Goal: Information Seeking & Learning: Understand process/instructions

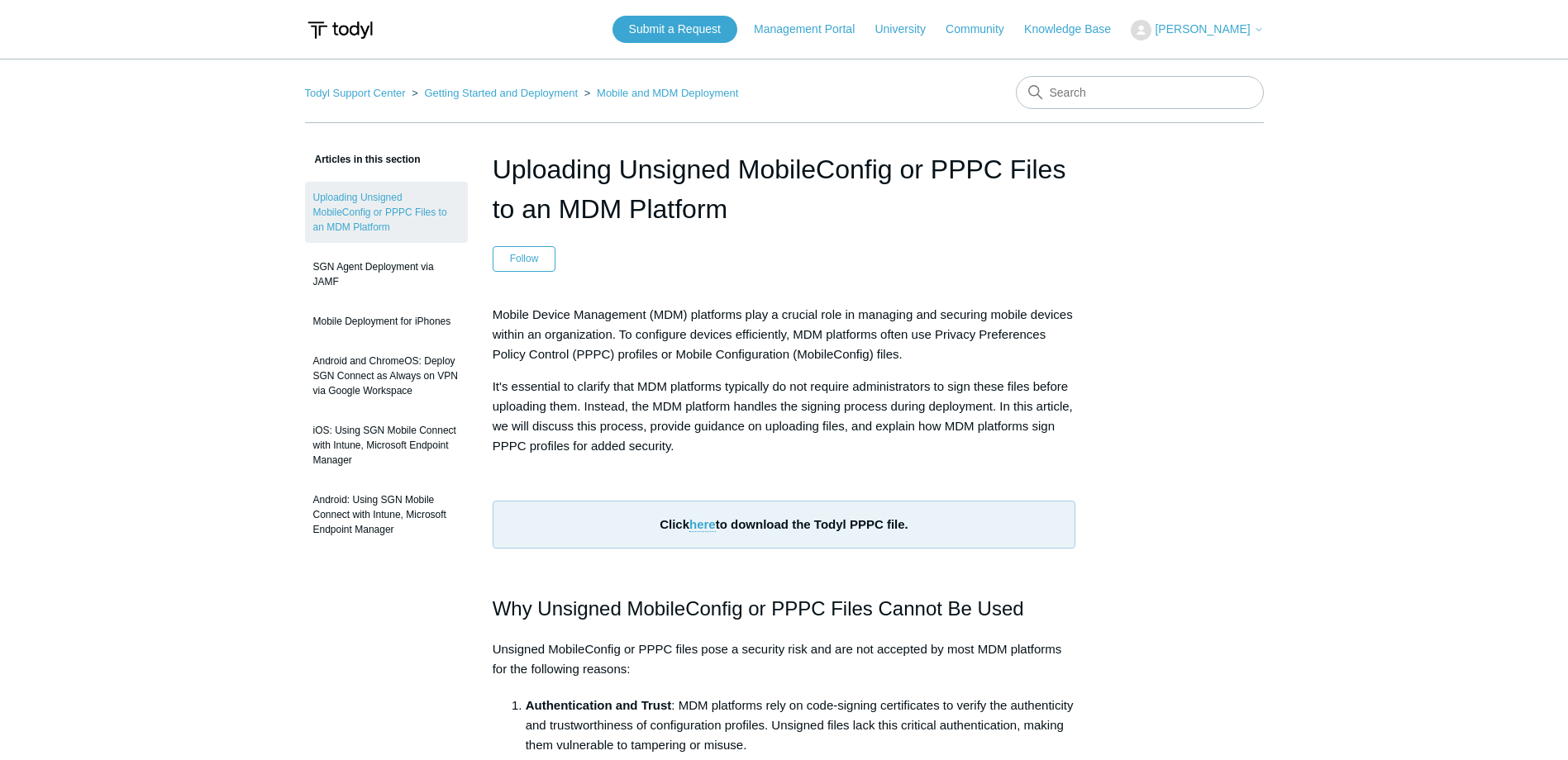
scroll to position [1156, 0]
click at [705, 527] on link "here" at bounding box center [702, 524] width 27 height 15
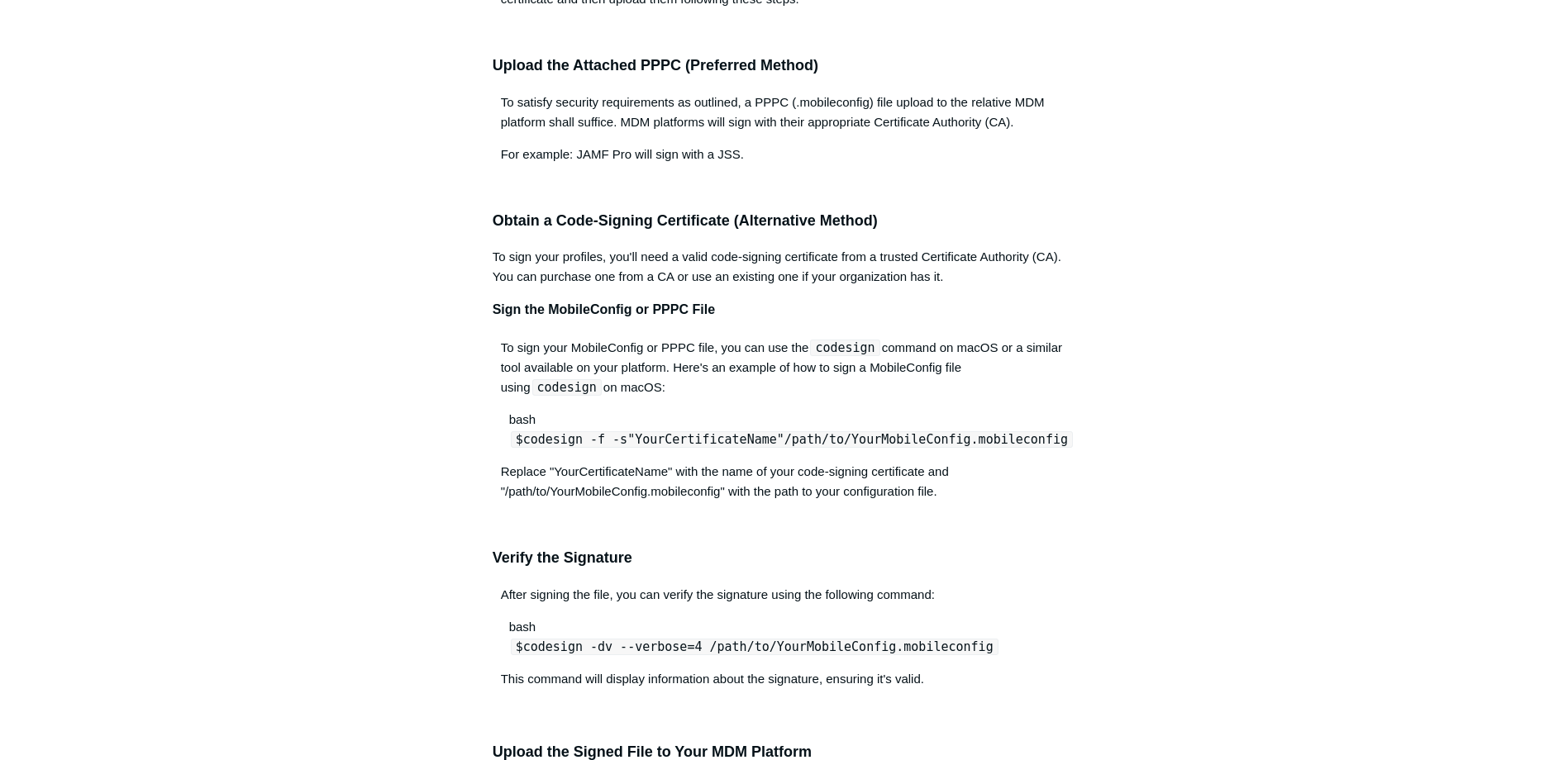
scroll to position [991, 0]
